Goal: Download file/media

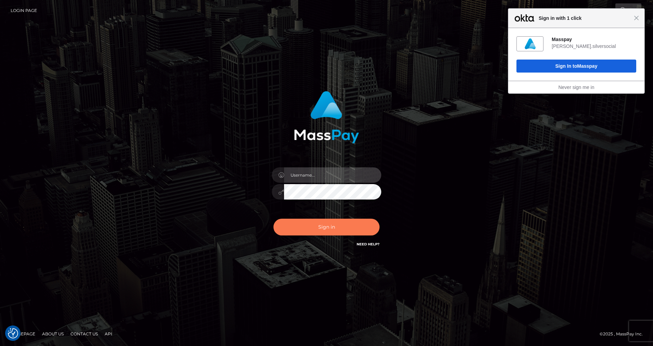
type input "[PERSON_NAME].silversocial"
click at [303, 220] on button "Sign in" at bounding box center [326, 227] width 106 height 17
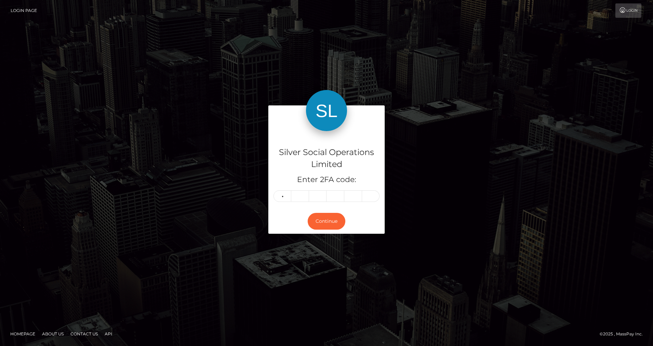
type input "6"
type input "9"
type input "6"
type input "8"
type input "3"
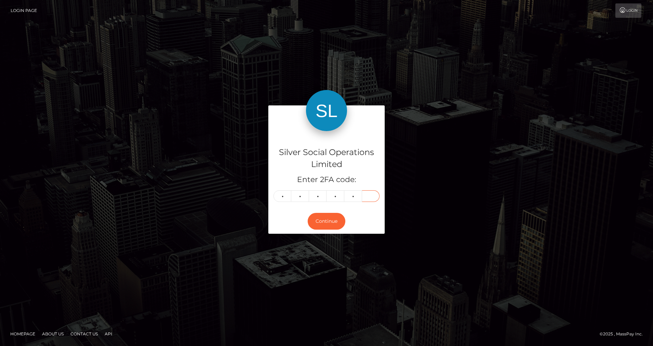
type input "8"
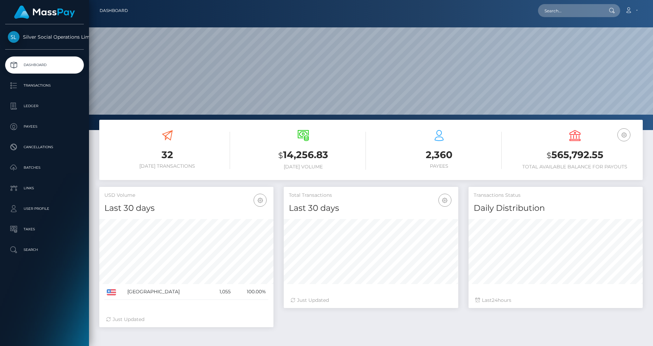
scroll to position [121, 175]
click at [54, 108] on p "Ledger" at bounding box center [44, 106] width 73 height 10
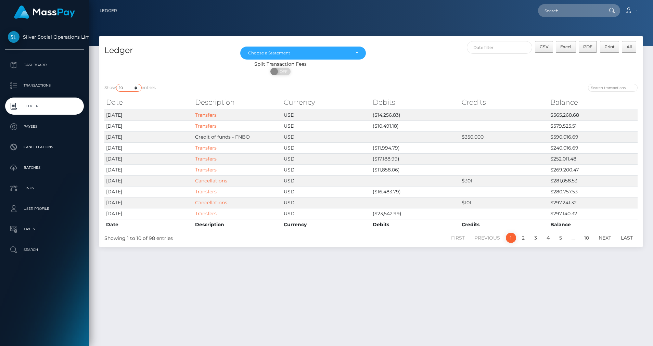
click at [139, 89] on select "10 25 50 100 250" at bounding box center [129, 88] width 26 height 8
select select "50"
click at [117, 84] on select "10 25 50 100 250" at bounding box center [129, 88] width 26 height 8
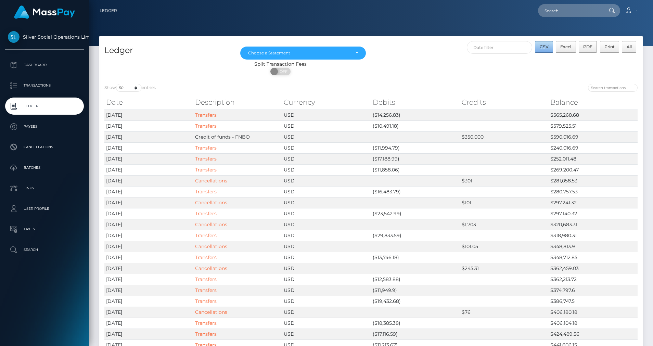
click at [546, 48] on span "CSV" at bounding box center [544, 46] width 9 height 5
click at [331, 58] on div "Choose a Statement" at bounding box center [303, 53] width 126 height 13
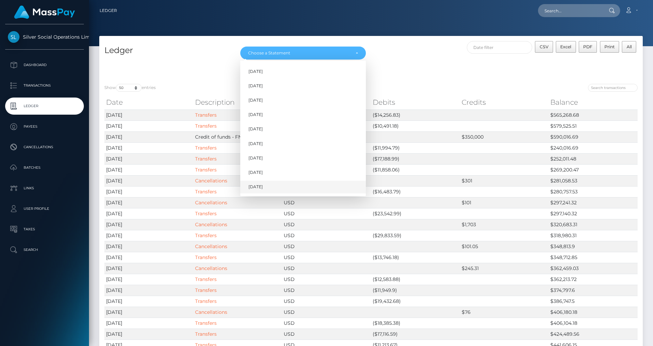
click at [252, 181] on link "Sep 2025" at bounding box center [303, 187] width 126 height 13
select select "Sep 2025"
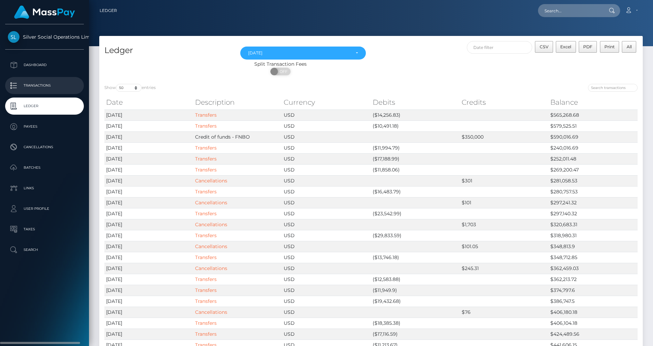
click at [32, 85] on p "Transactions" at bounding box center [44, 85] width 73 height 10
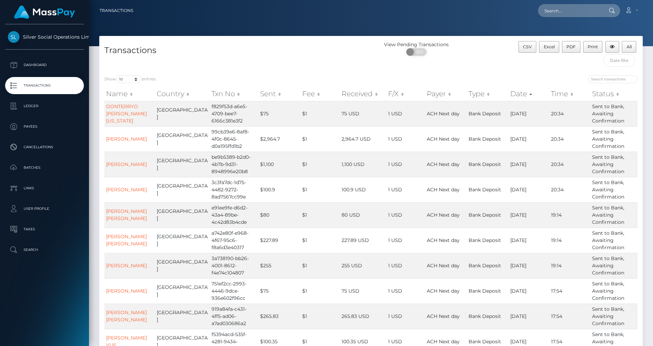
click at [317, 72] on div "Show 10 25 50 100 250 500 1,000 3,500 entries Name Country Txn No Sent Fee Rece…" at bounding box center [370, 226] width 543 height 312
click at [627, 49] on span "All" at bounding box center [629, 46] width 5 height 5
